Goal: Task Accomplishment & Management: Use online tool/utility

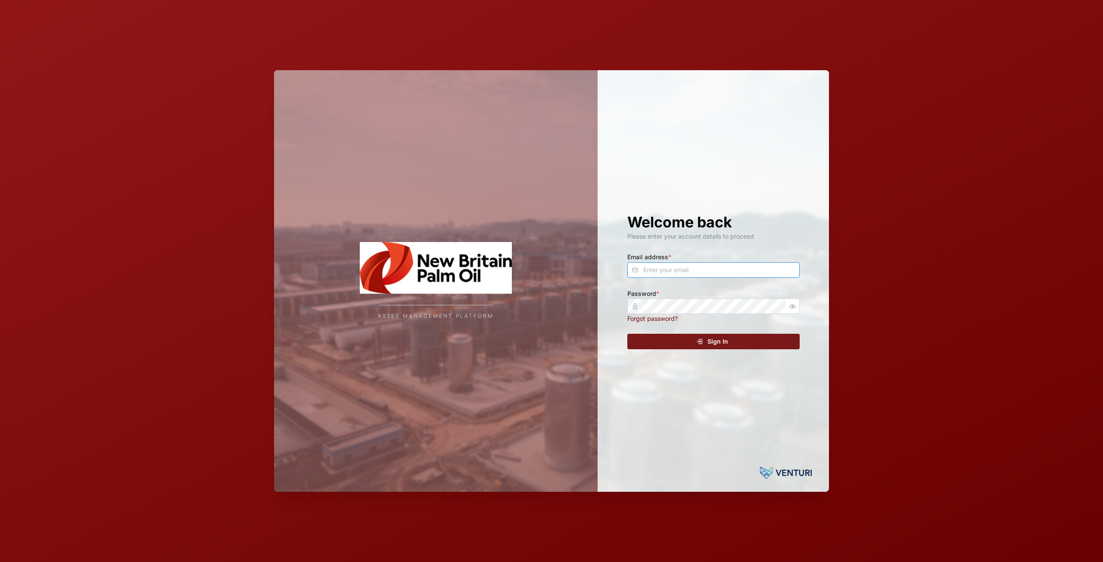
click at [707, 272] on input "Email address *" at bounding box center [713, 270] width 172 height 16
type input "[EMAIL_ADDRESS][DOMAIN_NAME]"
click at [714, 338] on span "Sign In" at bounding box center [717, 341] width 21 height 15
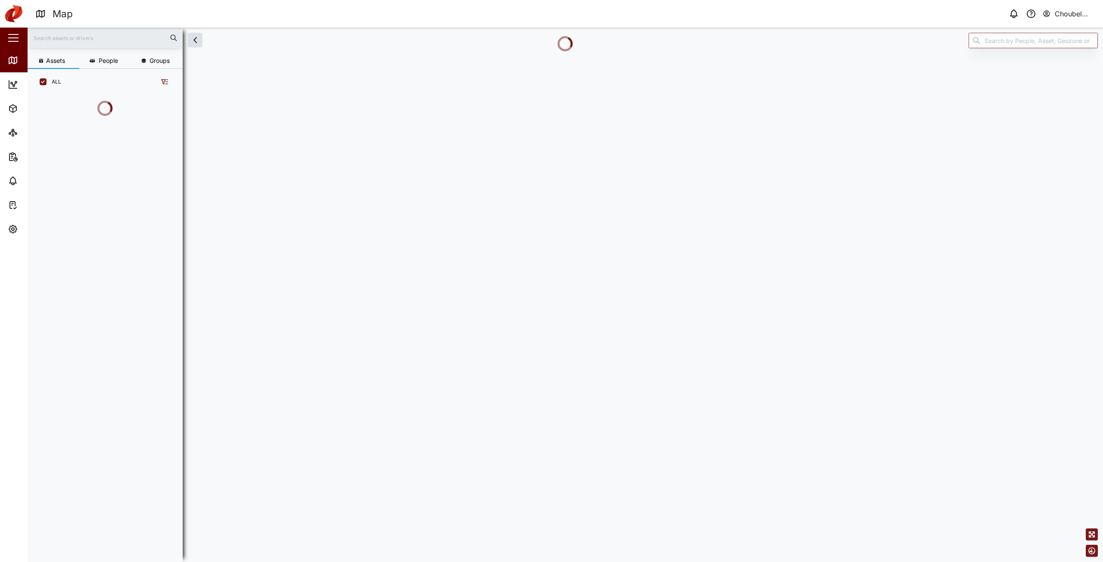
scroll to position [420, 135]
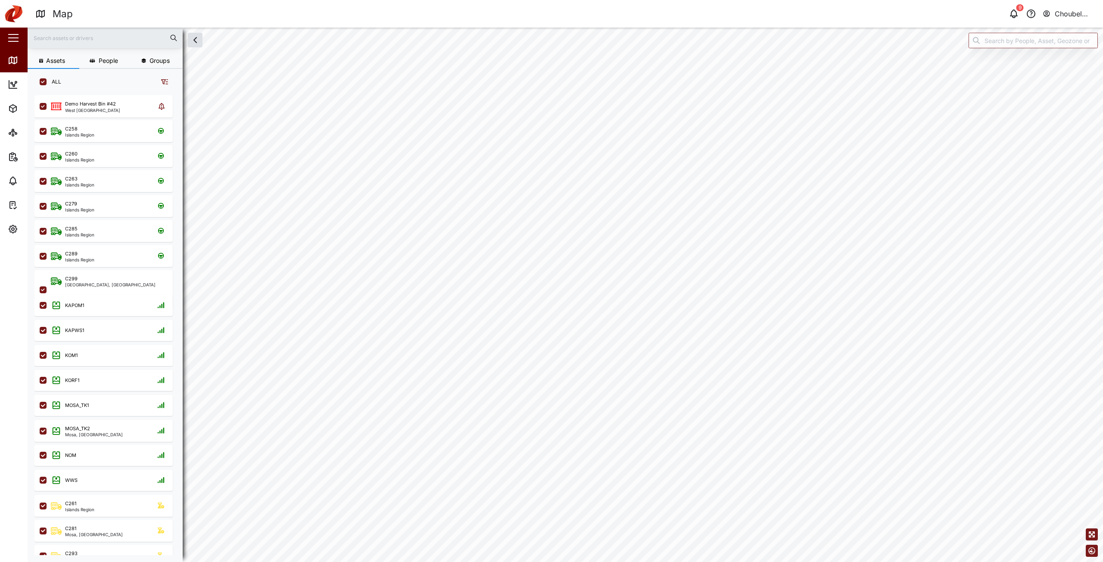
checkbox input "true"
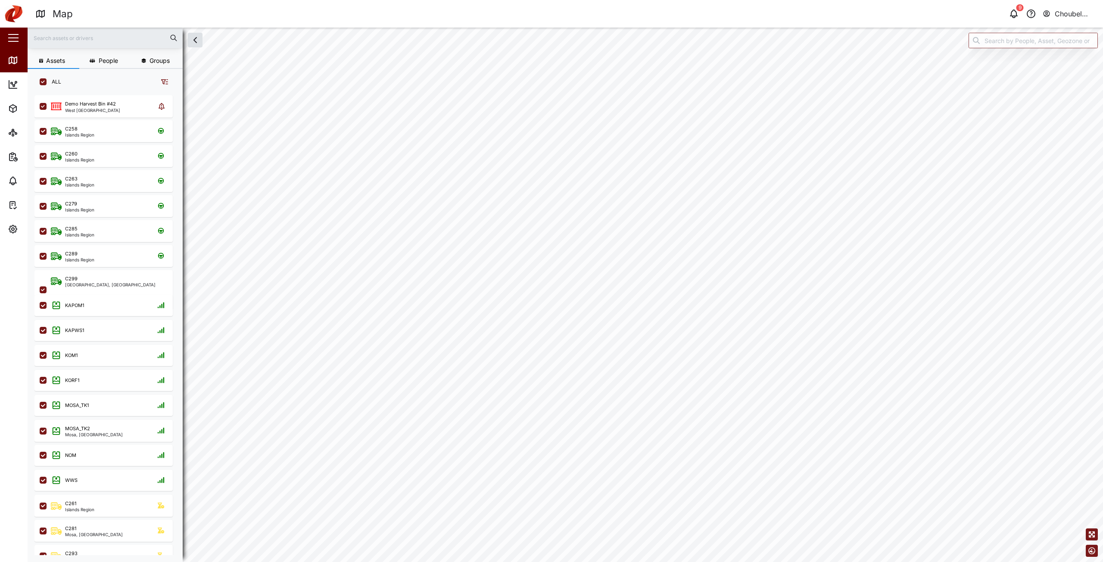
checkbox input "true"
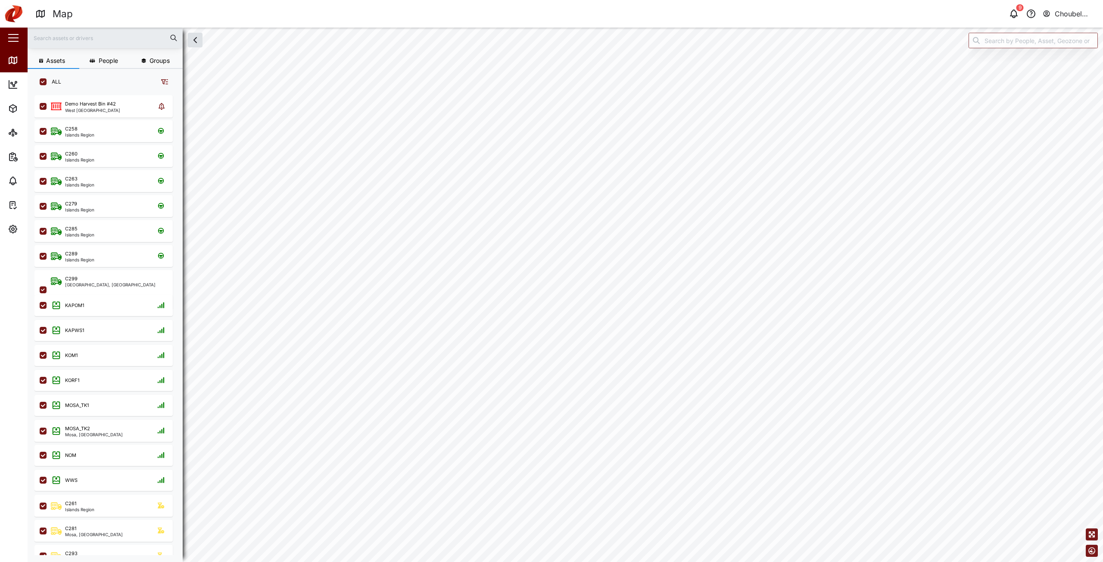
checkbox input "true"
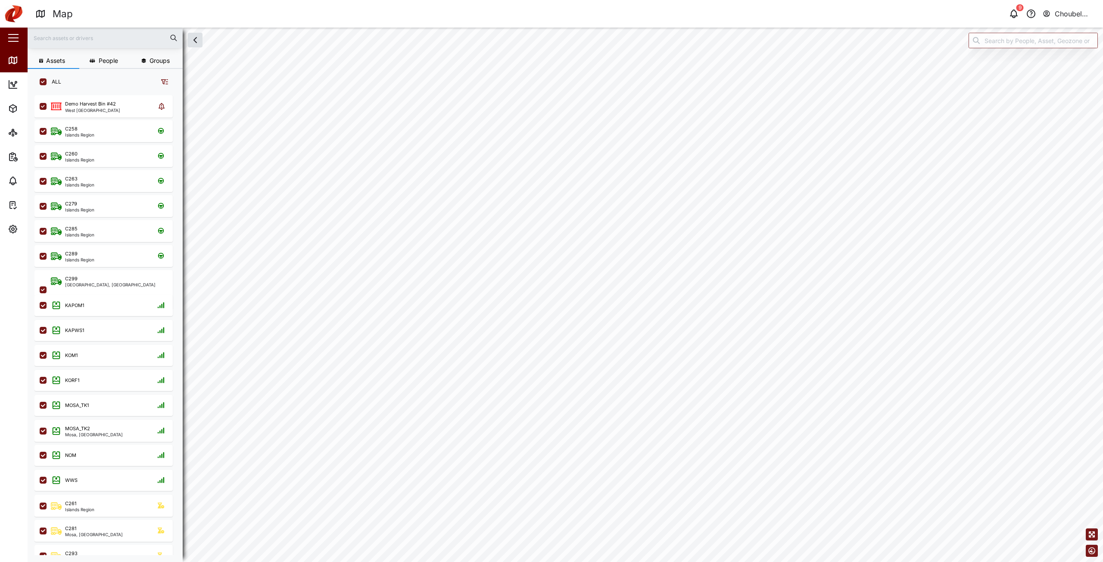
checkbox input "true"
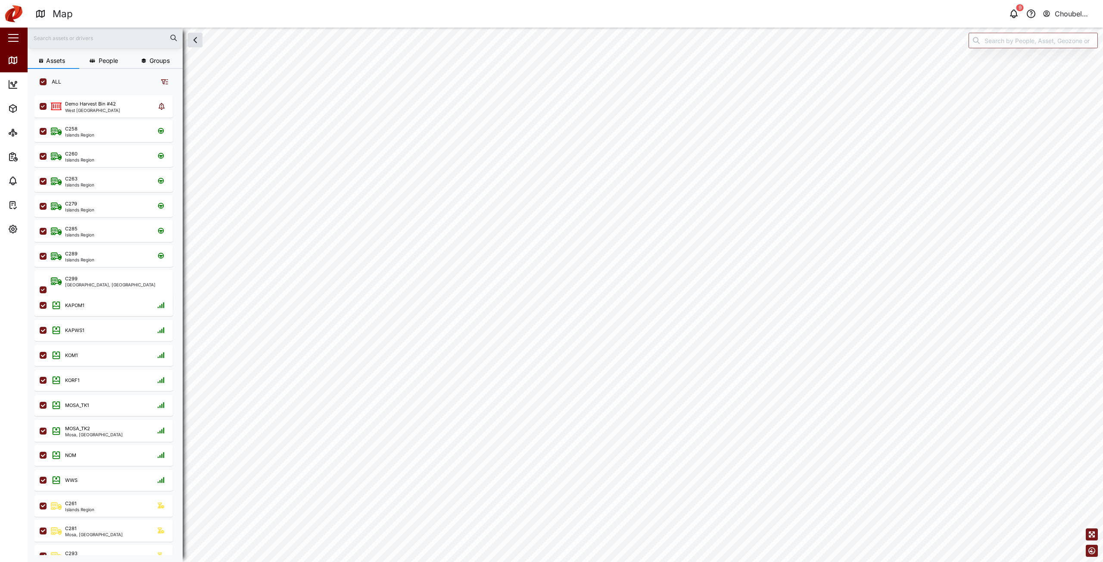
checkbox input "true"
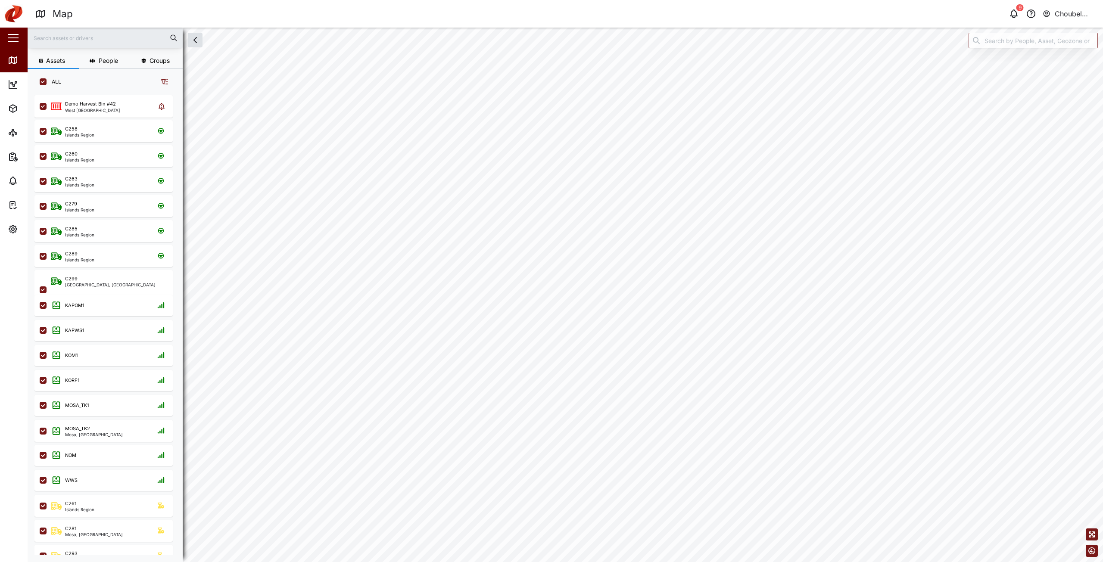
checkbox input "true"
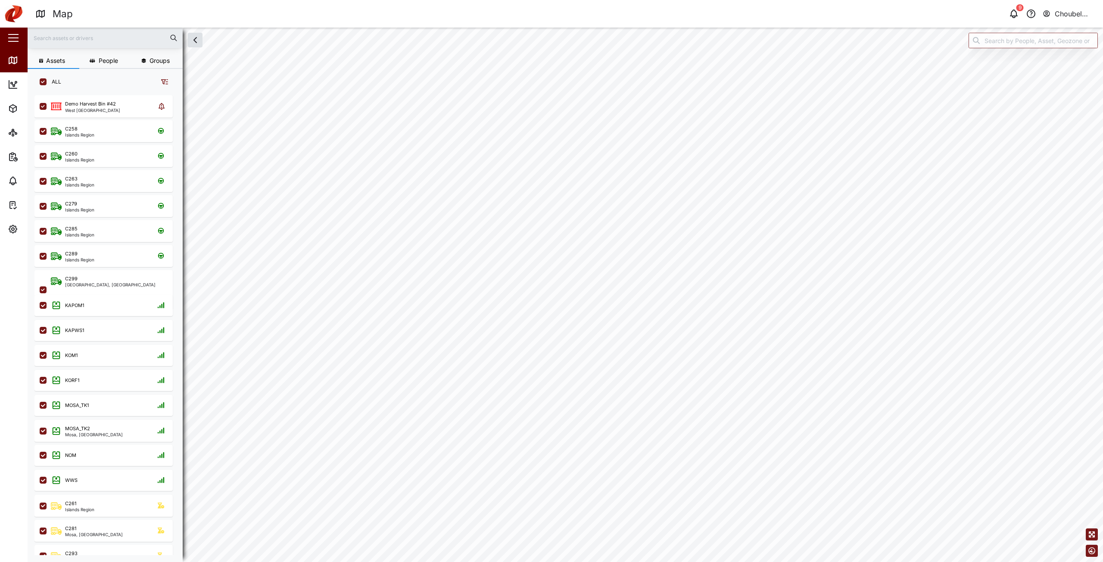
checkbox input "true"
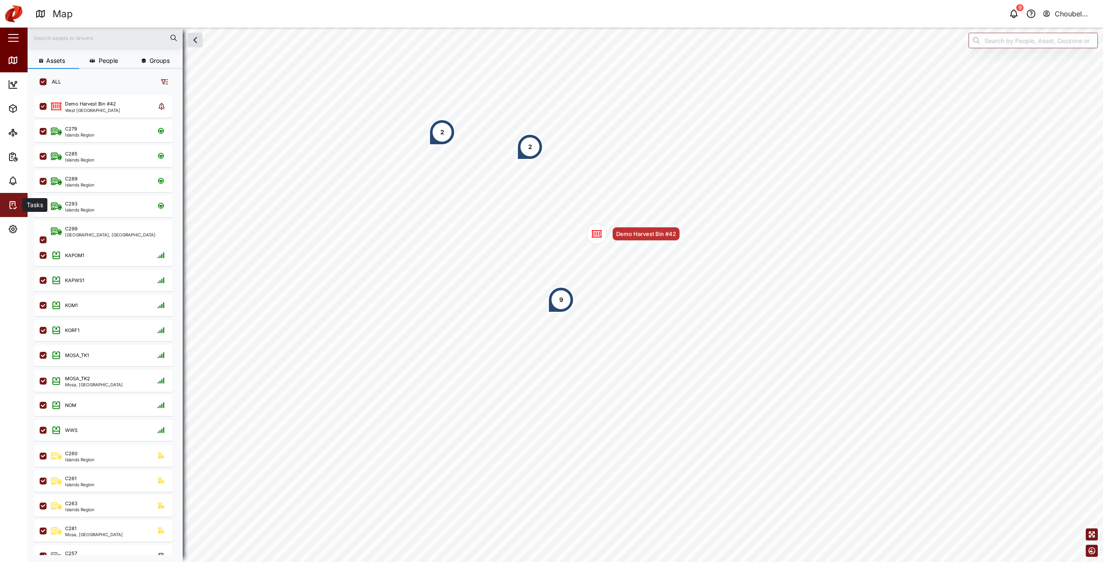
click at [17, 212] on link "Tasks" at bounding box center [56, 205] width 112 height 24
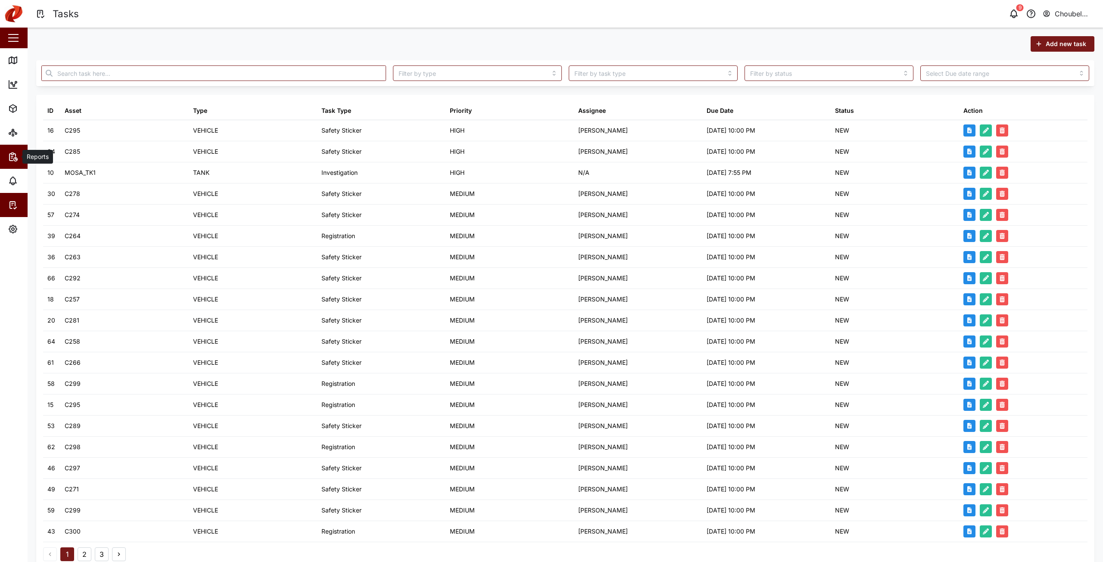
click at [12, 158] on icon "button" at bounding box center [11, 158] width 1 height 0
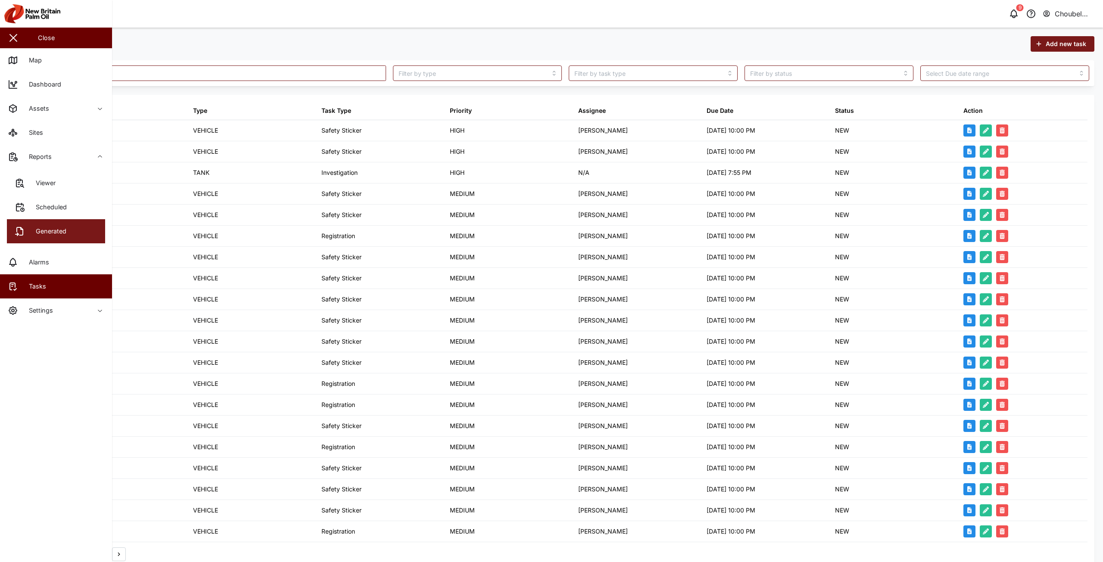
click at [75, 234] on link "Generated" at bounding box center [56, 231] width 98 height 24
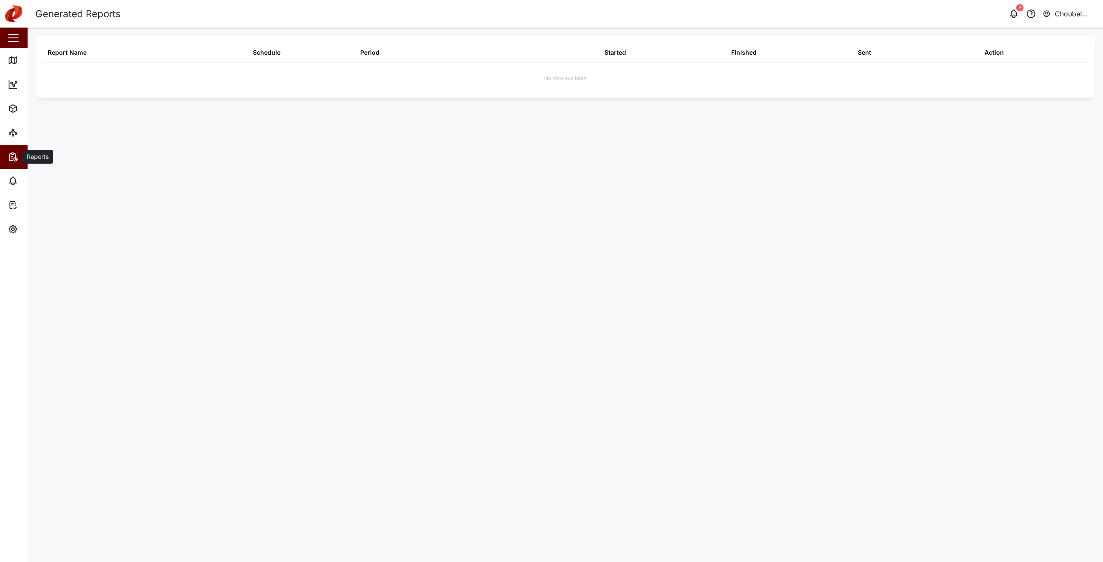
click at [20, 152] on div "Reports" at bounding box center [47, 157] width 78 height 10
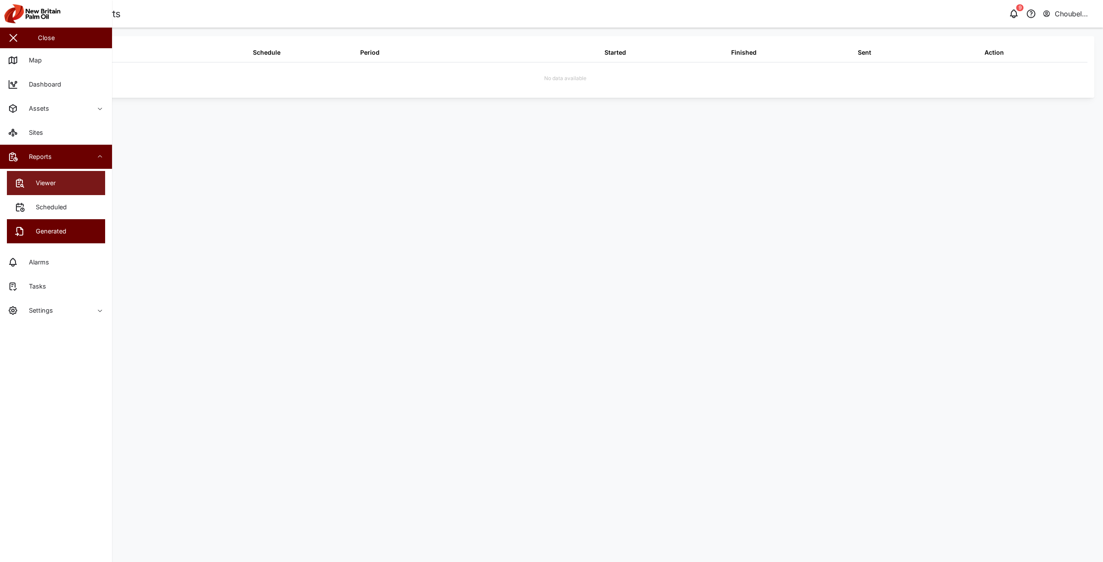
click at [62, 180] on link "Viewer" at bounding box center [56, 183] width 98 height 24
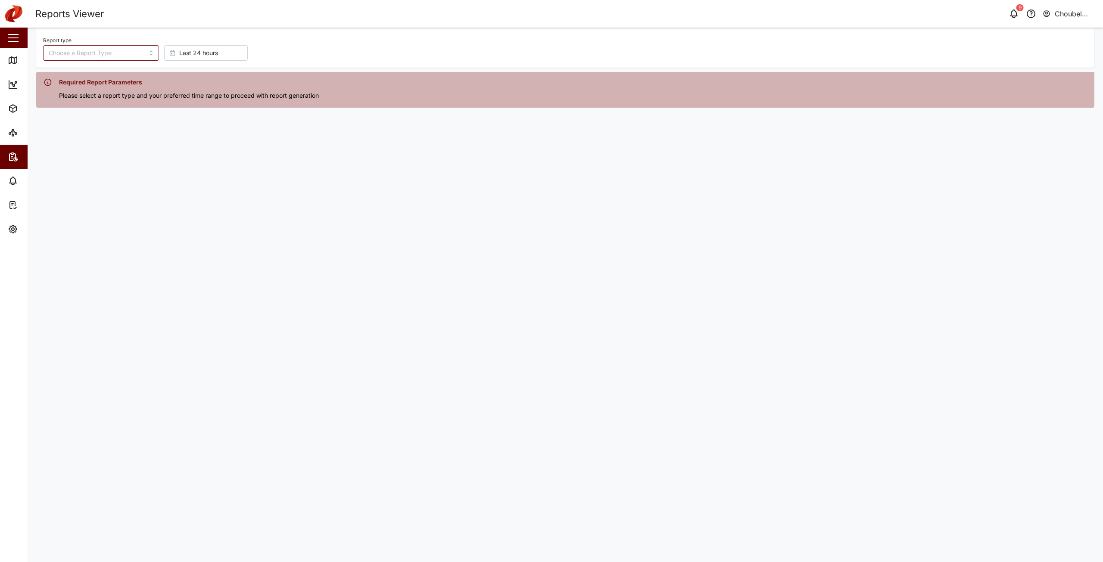
drag, startPoint x: 101, startPoint y: 40, endPoint x: 98, endPoint y: 51, distance: 10.7
click at [101, 40] on div "Report type" at bounding box center [101, 47] width 116 height 26
click at [97, 53] on input "Report type" at bounding box center [101, 53] width 116 height 16
type input "Trip History"
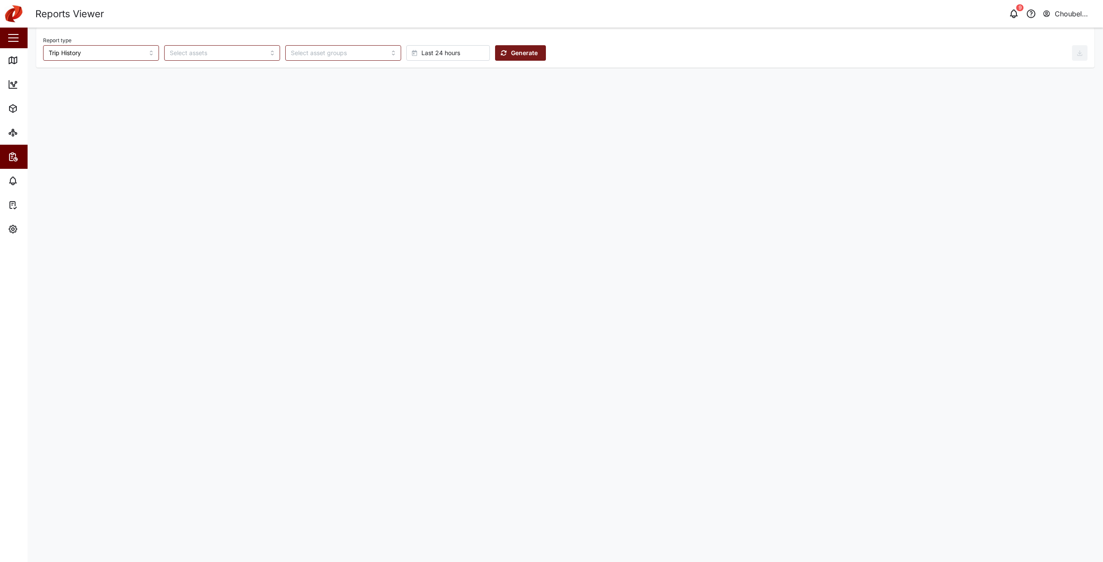
click at [421, 55] on span "Last 24 hours" at bounding box center [440, 53] width 39 height 15
click at [411, 228] on span "Absolute date" at bounding box center [404, 228] width 40 height 16
click at [522, 50] on button "[DATE] 11:49" at bounding box center [520, 53] width 47 height 16
click at [478, 144] on button "15" at bounding box center [476, 142] width 16 height 16
type input "00:00"
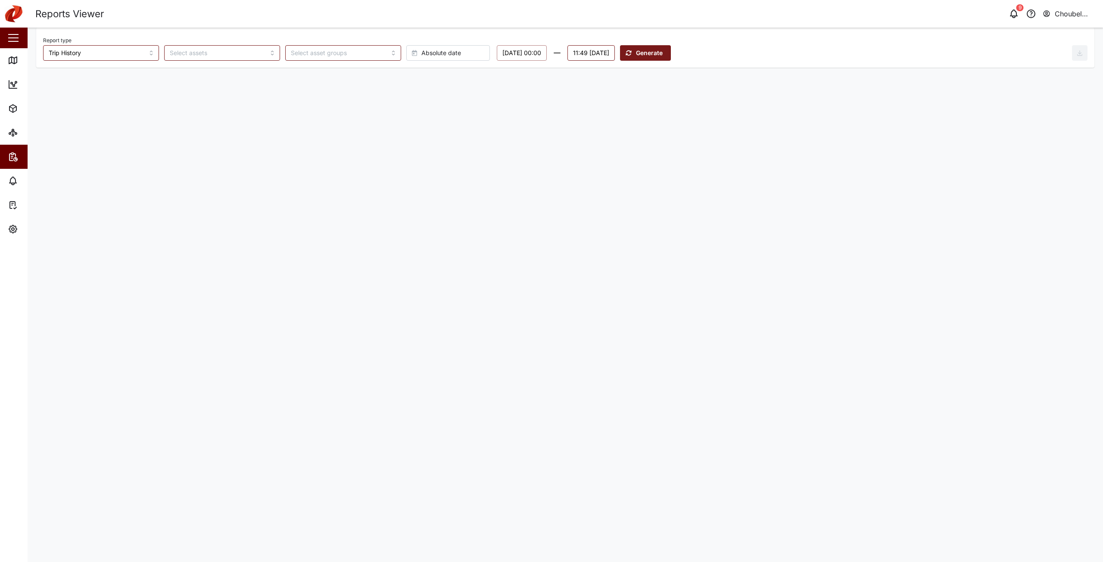
drag, startPoint x: 642, startPoint y: 47, endPoint x: 640, endPoint y: 52, distance: 4.6
click at [615, 50] on button "11:49 [DATE]" at bounding box center [590, 53] width 47 height 16
click at [690, 144] on button "21" at bounding box center [687, 142] width 16 height 16
type input "23:59"
click at [785, 151] on main "Report type Trip History Absolute date [DATE] 00:00 23:59 [DATE] [DATE] Mo Tu W…" at bounding box center [565, 295] width 1075 height 535
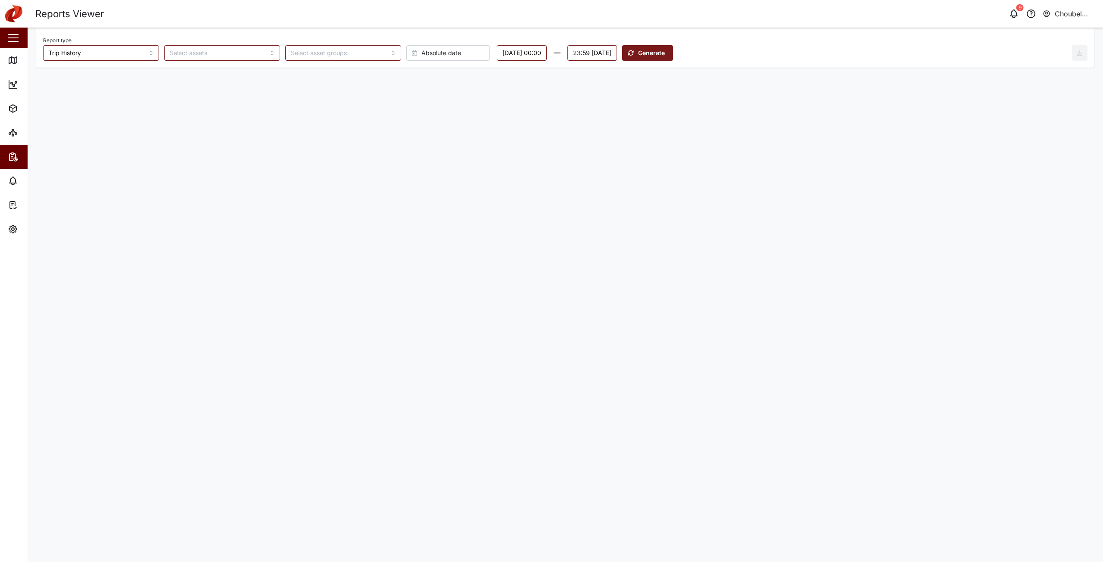
click at [665, 58] on span "Generate" at bounding box center [651, 53] width 27 height 15
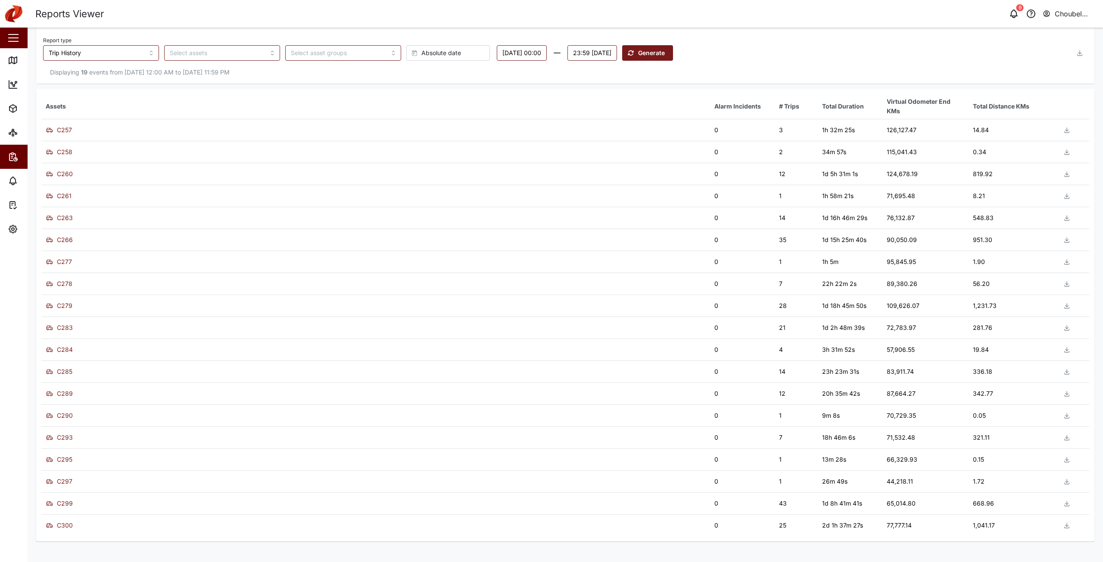
click at [1084, 56] on button "button" at bounding box center [1080, 53] width 16 height 16
click at [1052, 114] on span "Download as XLS" at bounding box center [1046, 111] width 52 height 15
click at [837, 68] on div "Displaying 19 events from [DATE] 12:00 AM to [DATE] 11:59 PM" at bounding box center [565, 72] width 1044 height 9
